Goal: Check status: Check status

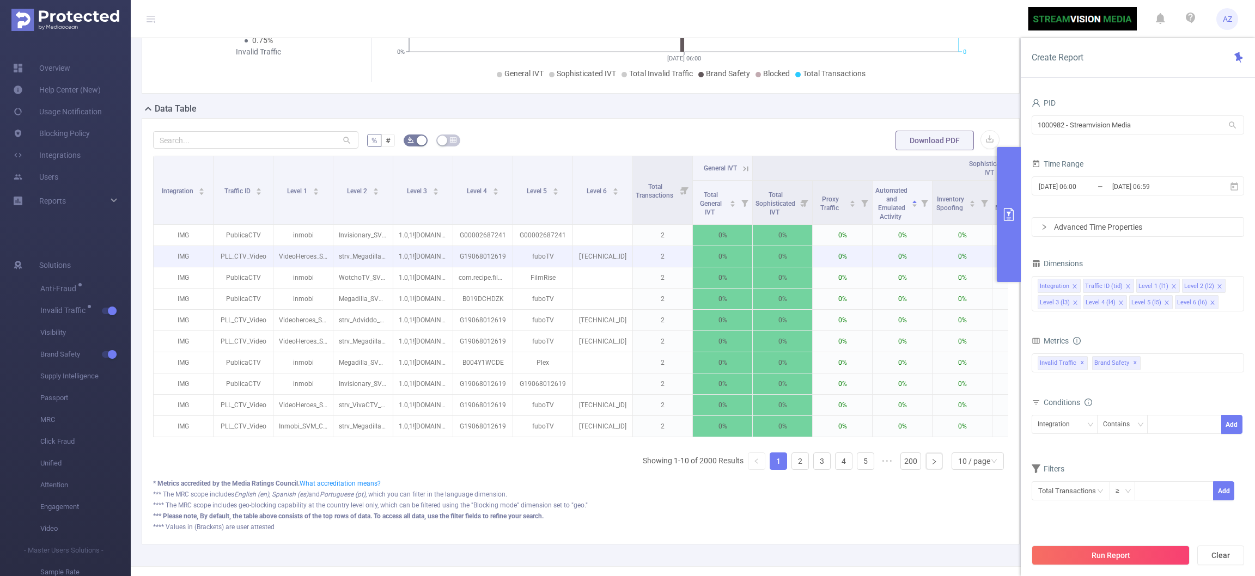
scroll to position [257, 0]
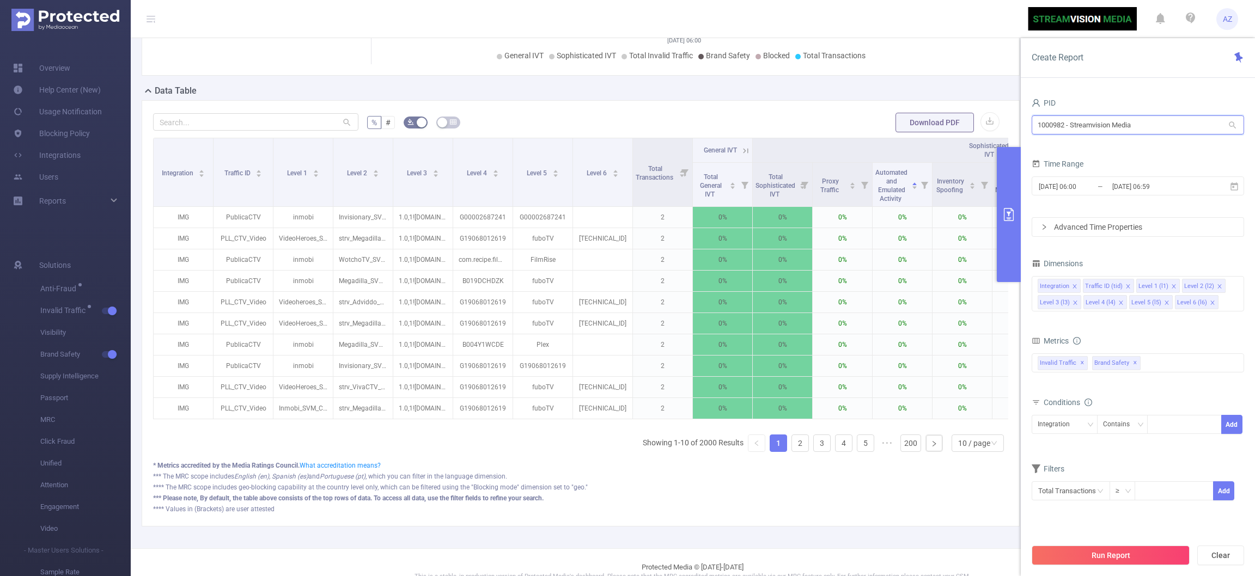
drag, startPoint x: 1173, startPoint y: 127, endPoint x: 796, endPoint y: 36, distance: 387.3
click at [796, 36] on section "AZ Overview Help Center (New) Usage Notification Blocking Policy Integrations U…" at bounding box center [627, 288] width 1255 height 576
type input "truv"
click at [1079, 150] on li "1000032 - Truvid 18M [1.25M rows]" at bounding box center [1137, 147] width 212 height 17
click at [1091, 185] on input "[DATE] 06:00" at bounding box center [1082, 186] width 88 height 15
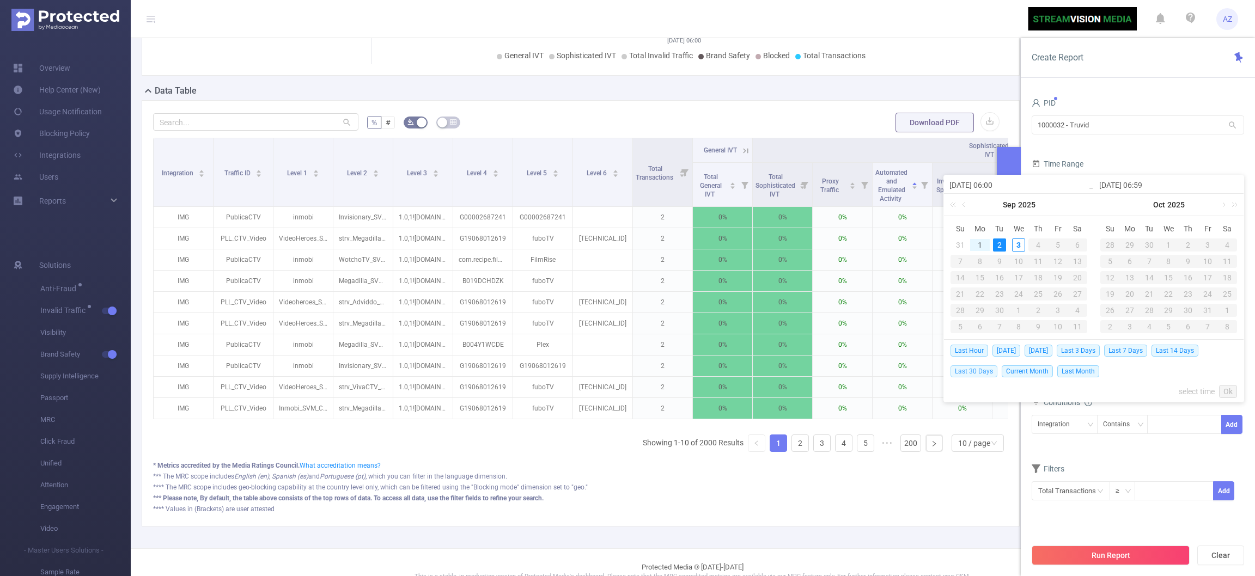
click at [978, 373] on span "Last 30 Days" at bounding box center [973, 371] width 47 height 12
type input "[DATE] 00:00"
type input "[DATE] 23:59"
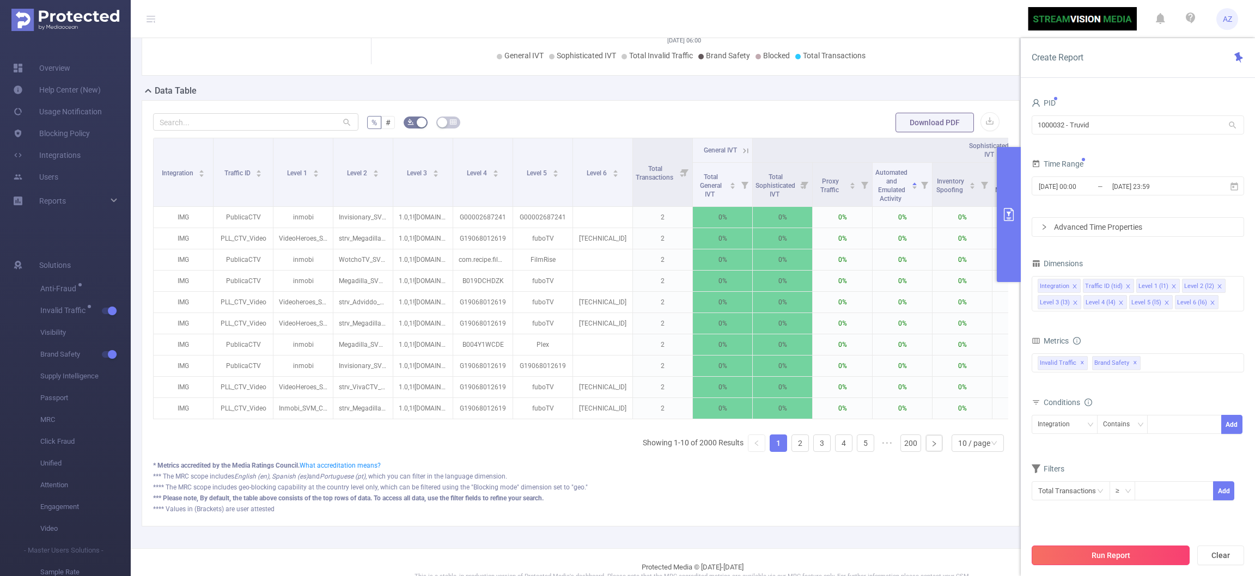
click at [1084, 554] on button "Run Report" at bounding box center [1111, 556] width 158 height 20
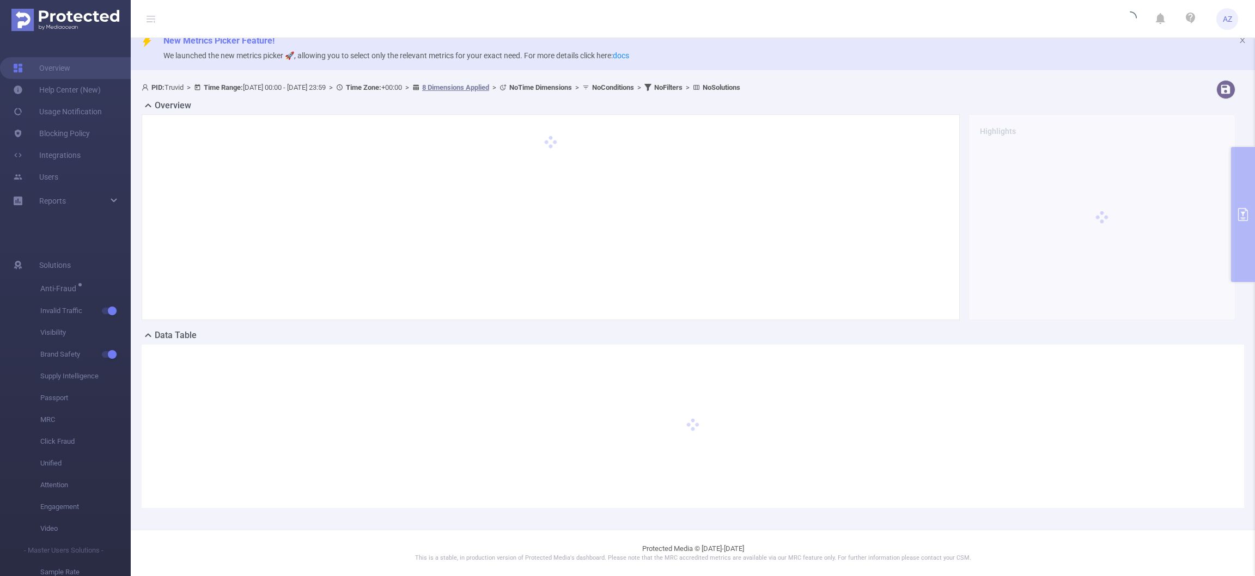
scroll to position [13, 0]
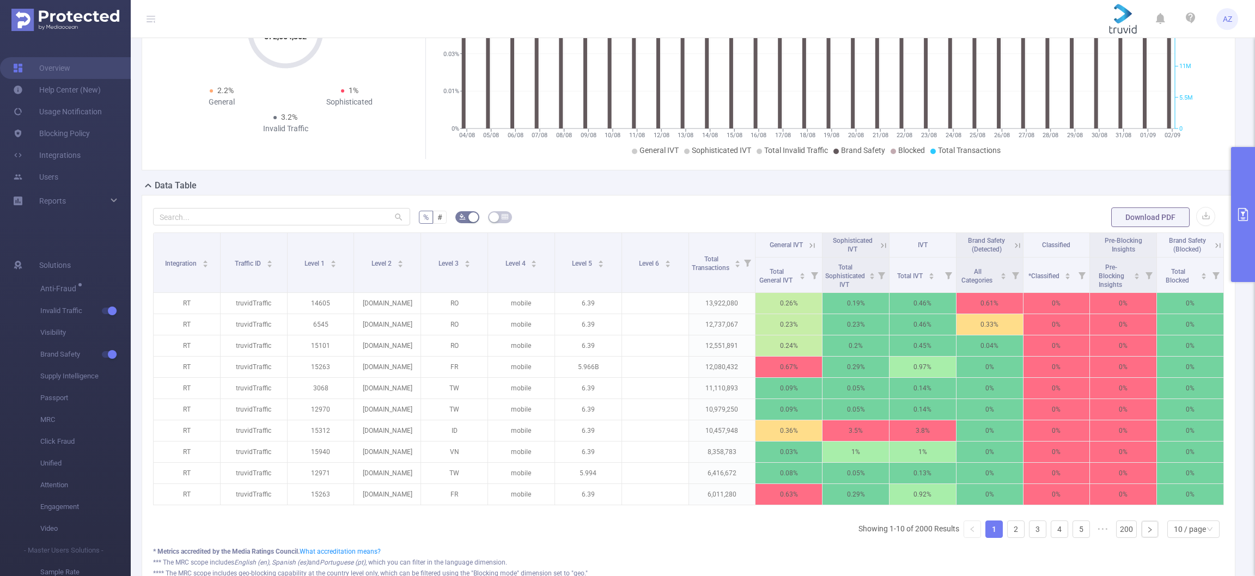
scroll to position [184, 0]
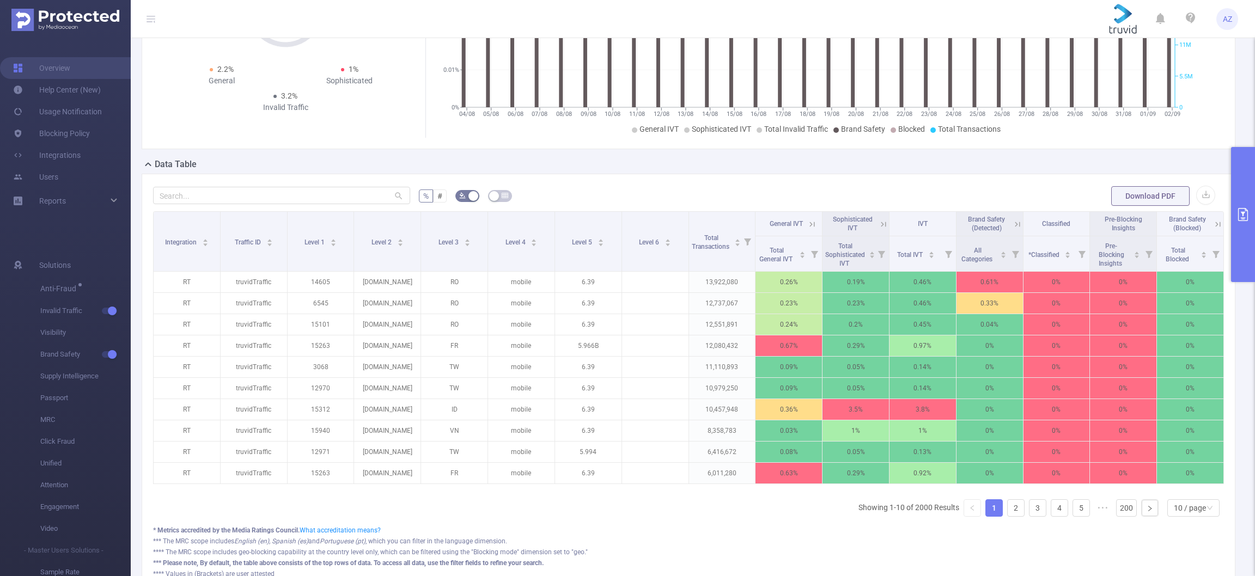
click at [809, 225] on icon at bounding box center [811, 224] width 5 height 5
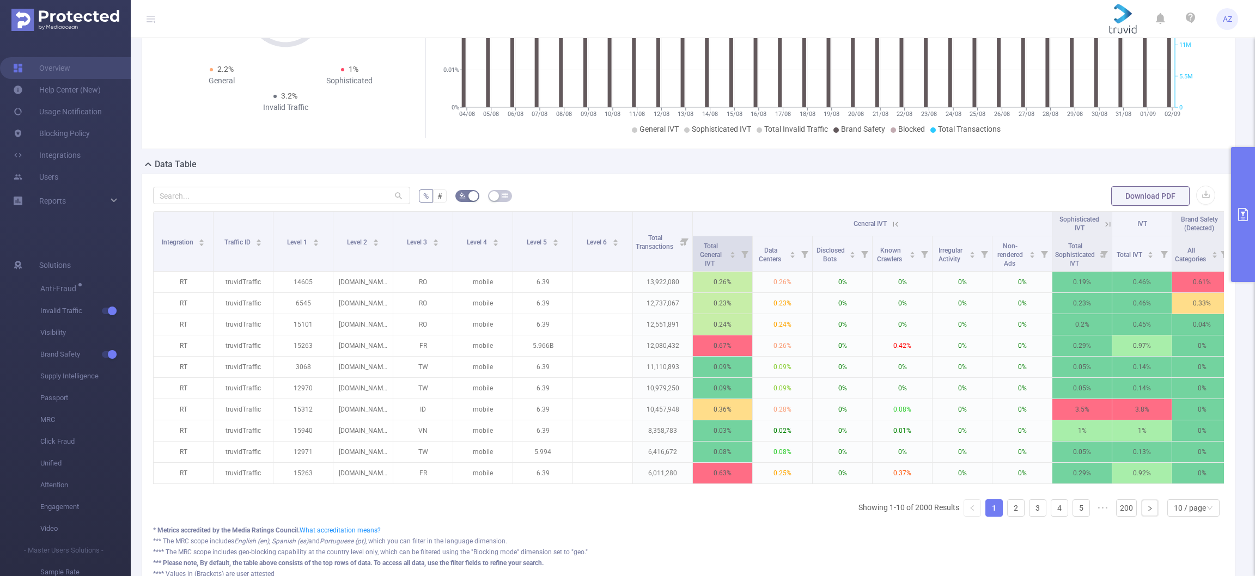
click at [742, 254] on icon at bounding box center [744, 254] width 7 height 7
click at [658, 300] on div "0% 100%" at bounding box center [681, 300] width 121 height 7
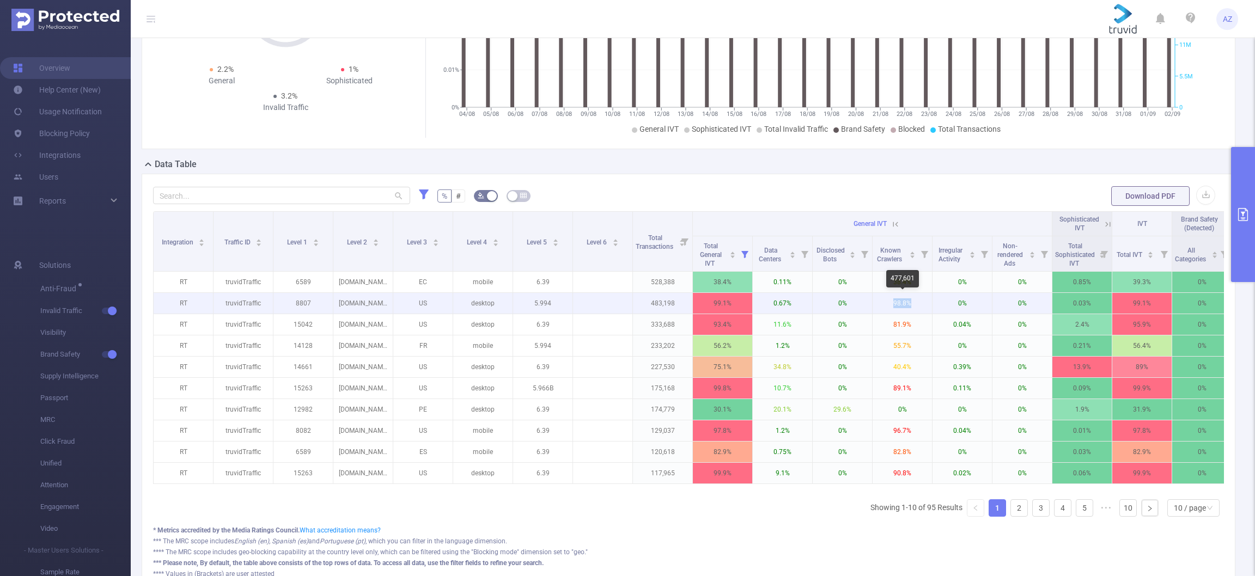
drag, startPoint x: 913, startPoint y: 303, endPoint x: 881, endPoint y: 305, distance: 32.2
click at [881, 305] on p "98.8%" at bounding box center [902, 303] width 59 height 21
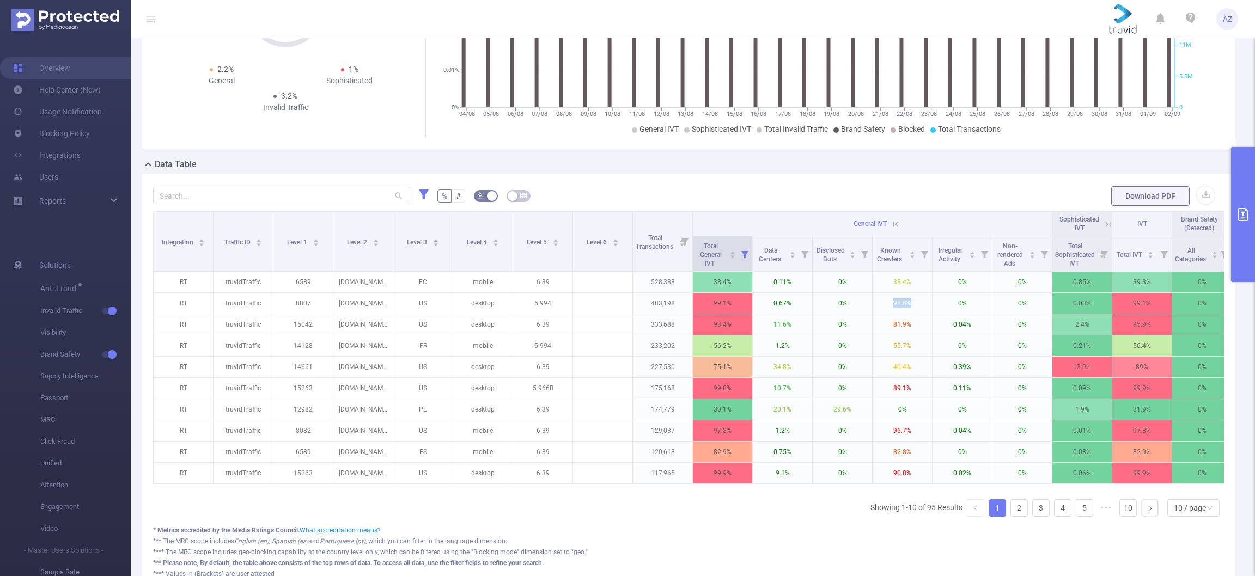
click at [744, 254] on icon at bounding box center [744, 254] width 7 height 7
drag, startPoint x: 655, startPoint y: 300, endPoint x: 644, endPoint y: 302, distance: 11.2
click at [644, 302] on div at bounding box center [647, 300] width 8 height 8
click at [898, 224] on icon at bounding box center [895, 224] width 10 height 10
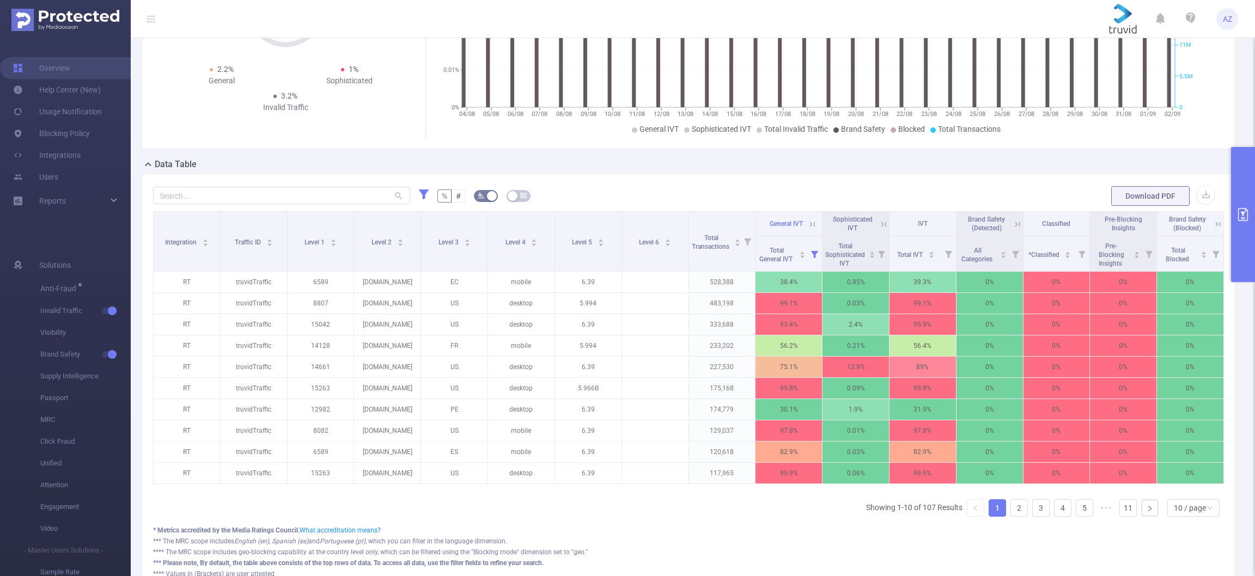
click at [881, 225] on icon at bounding box center [883, 224] width 5 height 5
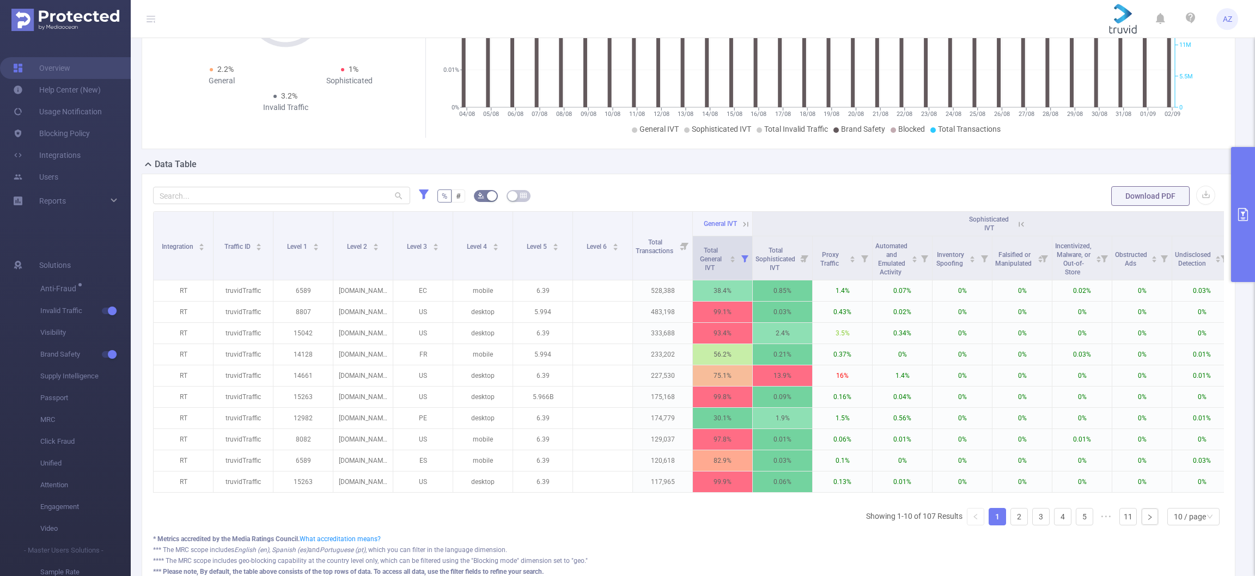
click at [747, 258] on icon at bounding box center [744, 258] width 7 height 7
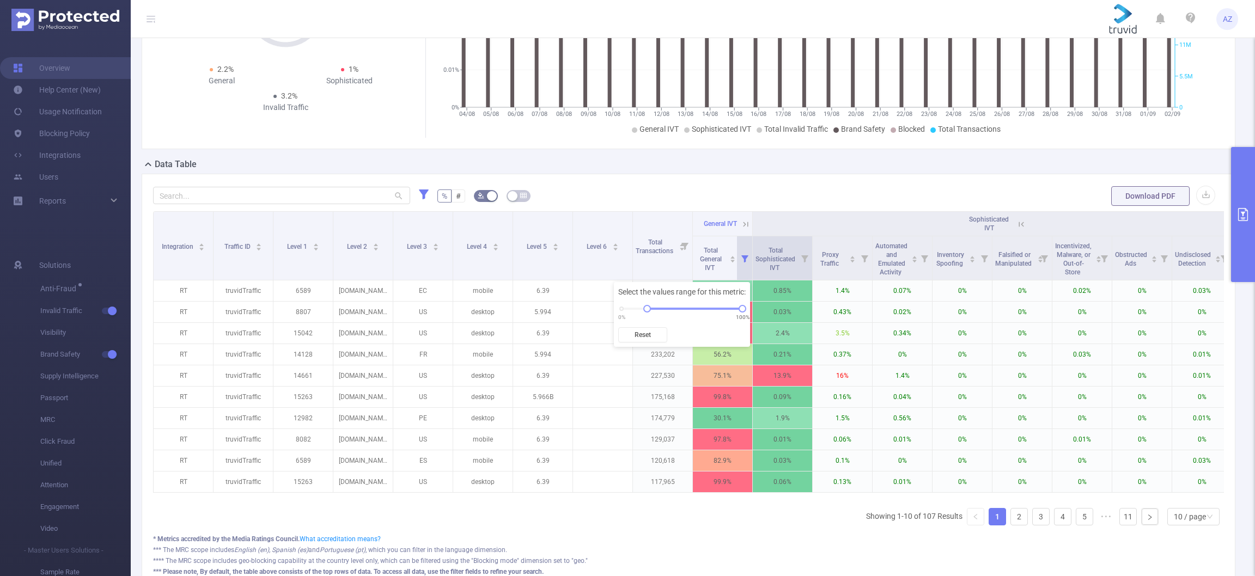
click at [808, 258] on icon at bounding box center [804, 258] width 15 height 44
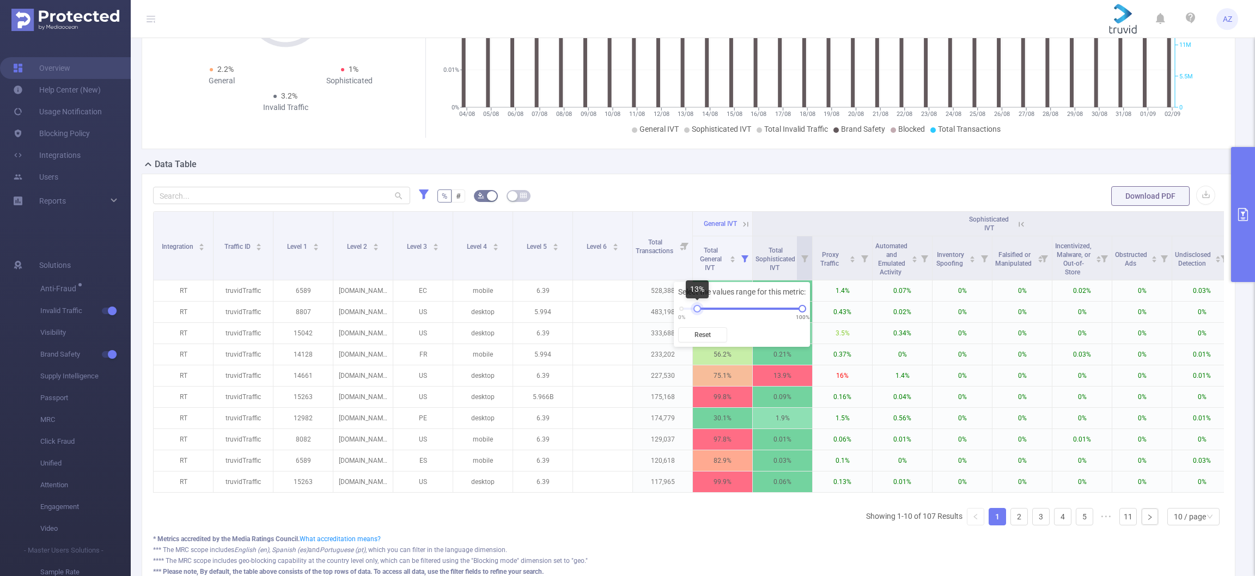
click at [697, 308] on div "0% 100%" at bounding box center [741, 309] width 121 height 7
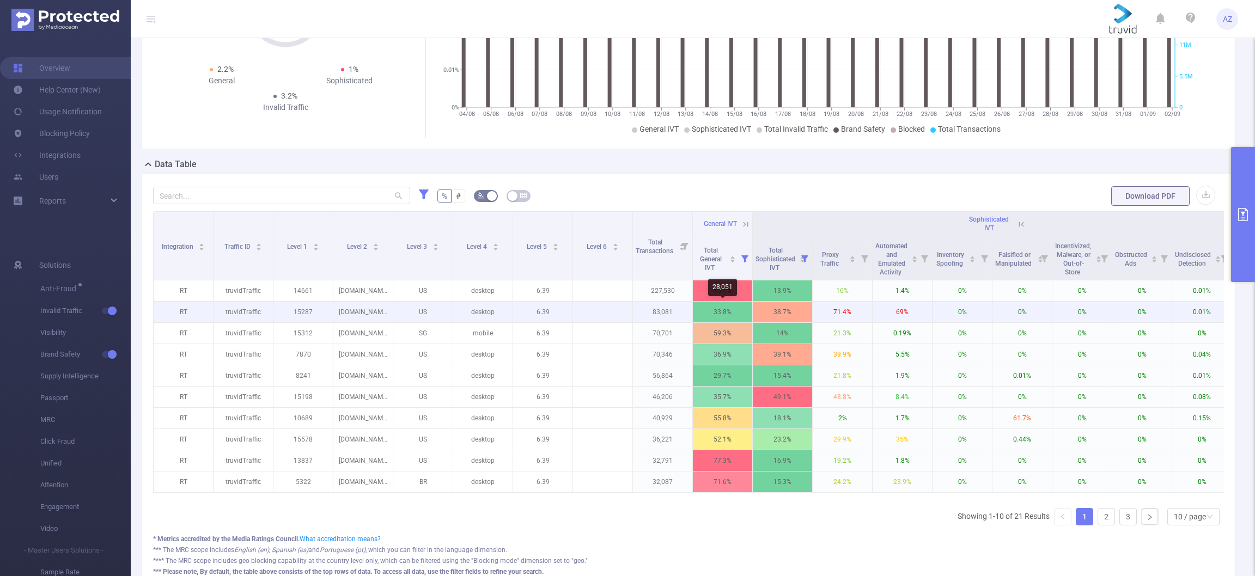
click at [707, 308] on p "33.8%" at bounding box center [722, 312] width 59 height 21
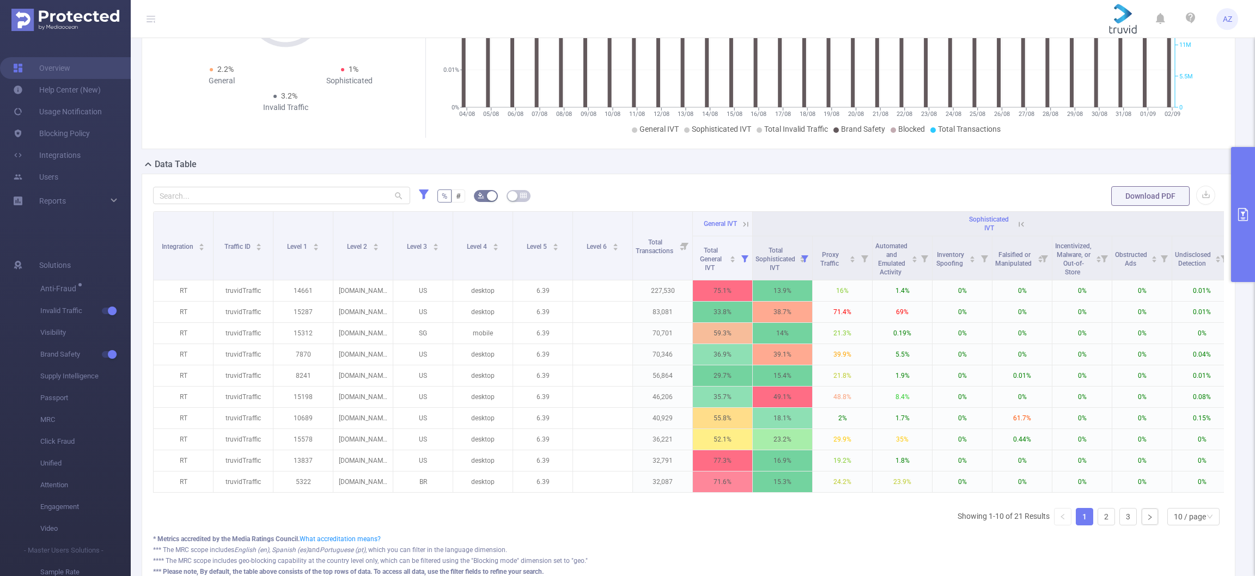
click at [894, 201] on form "% # Download PDF" at bounding box center [688, 196] width 1071 height 22
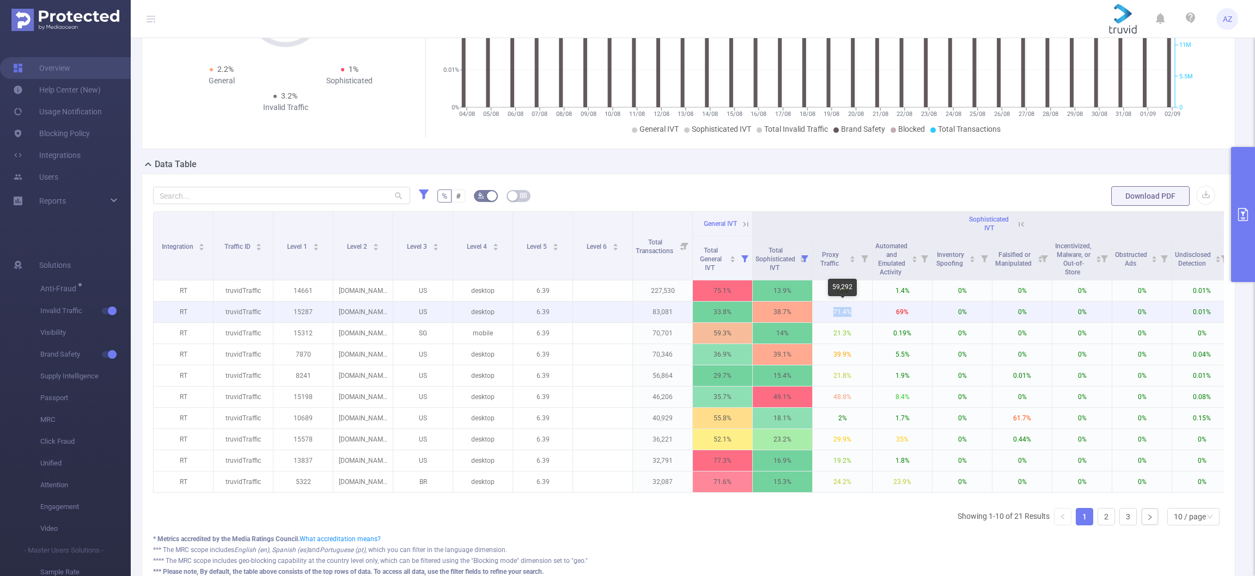
drag, startPoint x: 850, startPoint y: 313, endPoint x: 829, endPoint y: 318, distance: 21.3
click at [829, 318] on p "71.4%" at bounding box center [842, 312] width 59 height 21
click at [932, 313] on p "0%" at bounding box center [961, 312] width 59 height 21
click at [903, 316] on p "69%" at bounding box center [902, 312] width 59 height 21
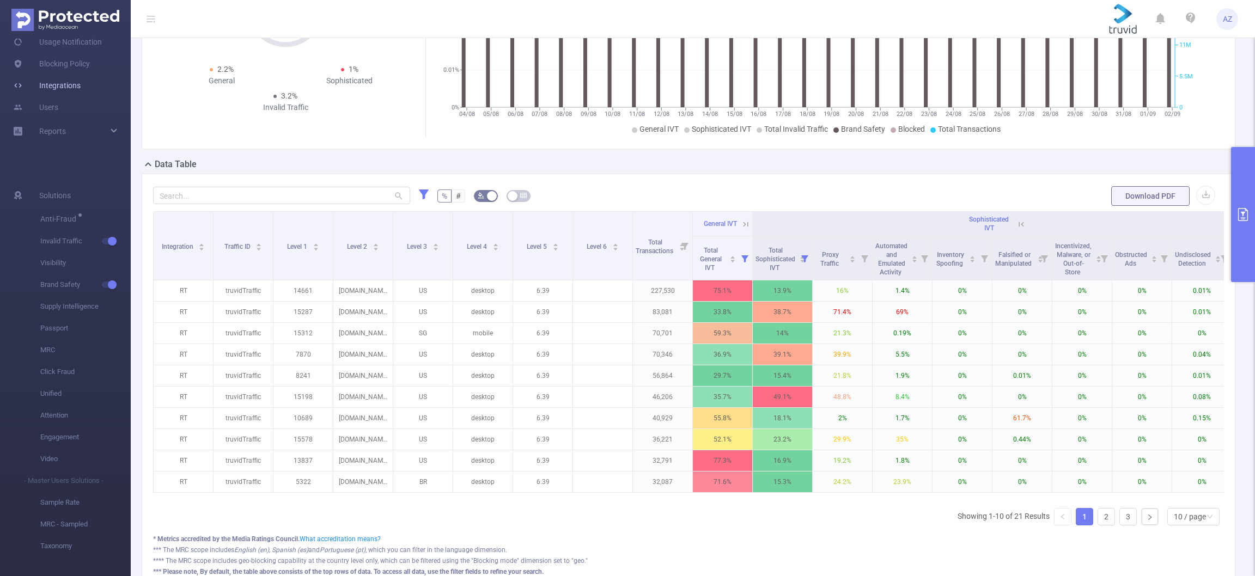
click at [76, 93] on link "Integrations" at bounding box center [47, 86] width 68 height 22
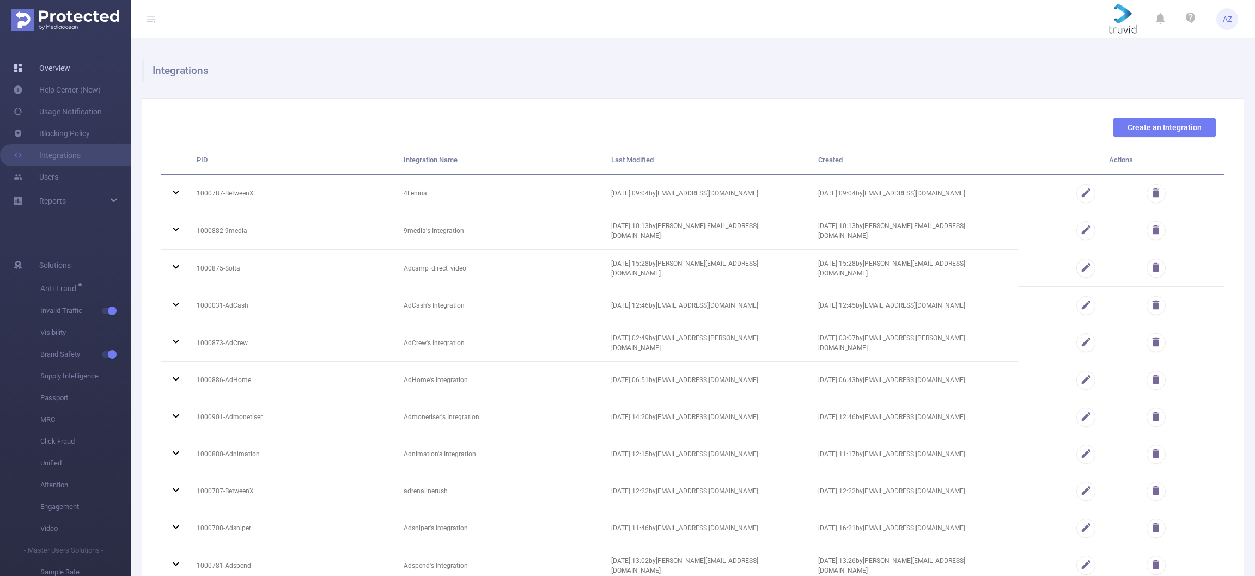
click at [51, 70] on link "Overview" at bounding box center [41, 68] width 57 height 22
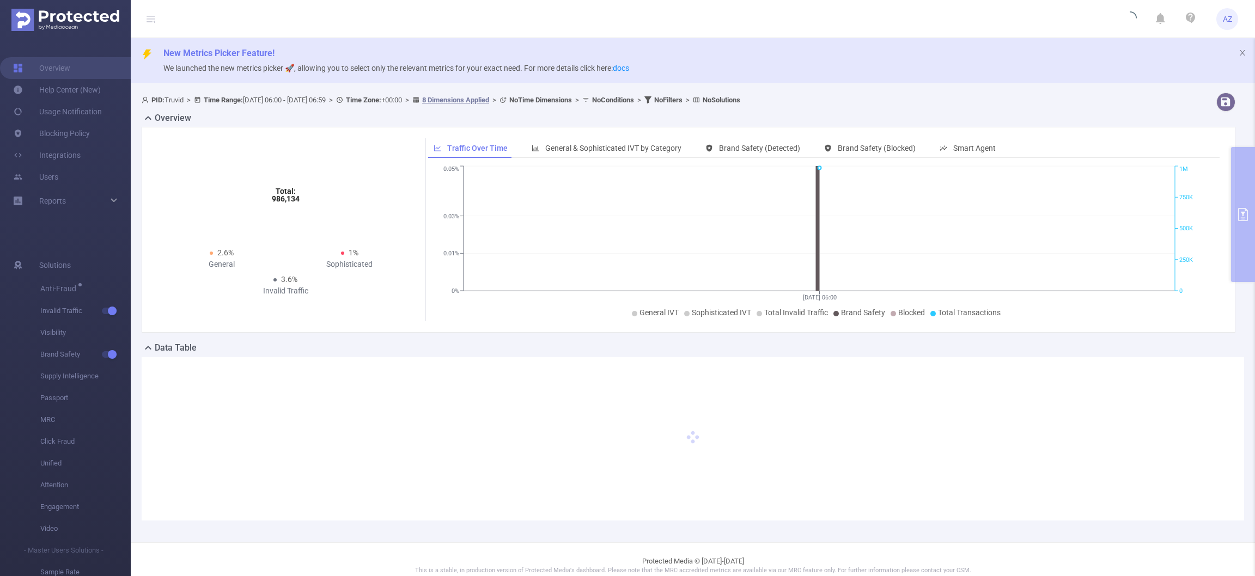
type input "[DATE] 06:00"
type input "[DATE] 06:59"
